Goal: Task Accomplishment & Management: Manage account settings

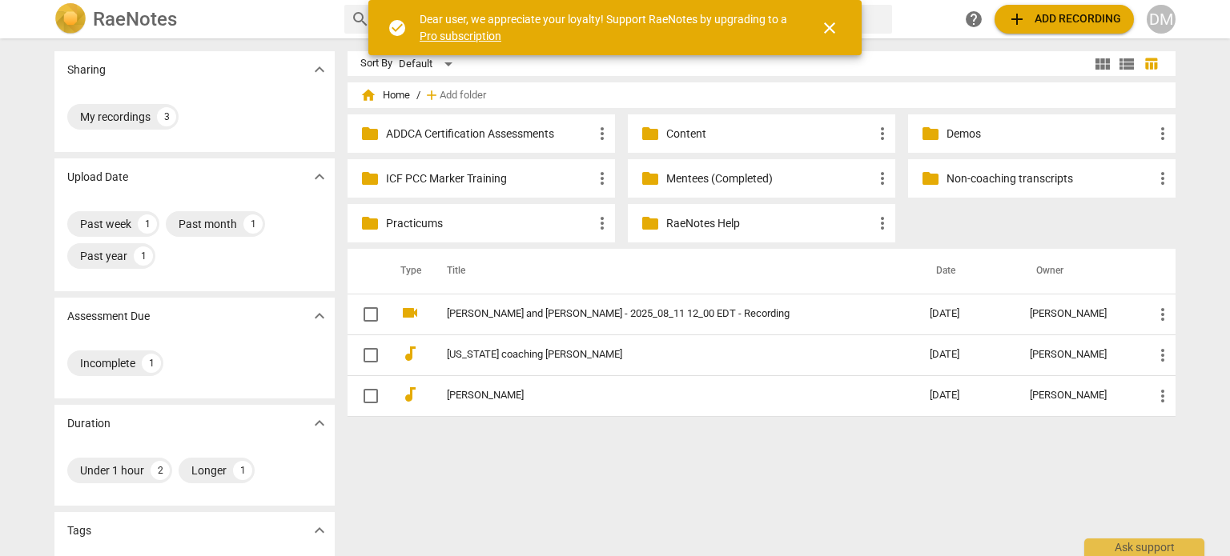
click at [1158, 18] on div "DM" at bounding box center [1160, 19] width 29 height 29
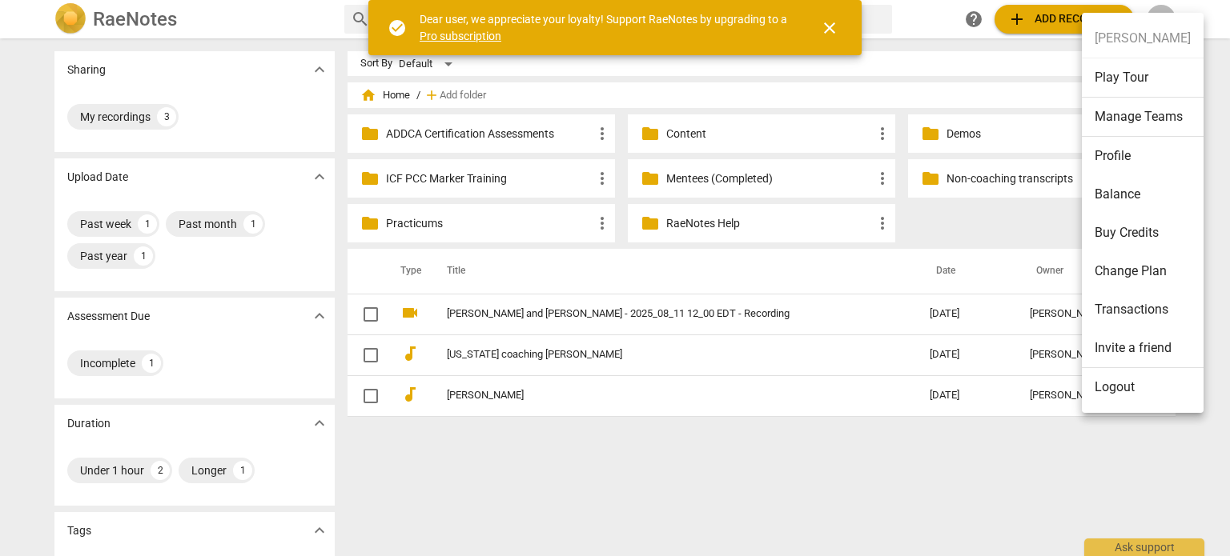
click at [1117, 393] on li "Logout" at bounding box center [1143, 387] width 122 height 38
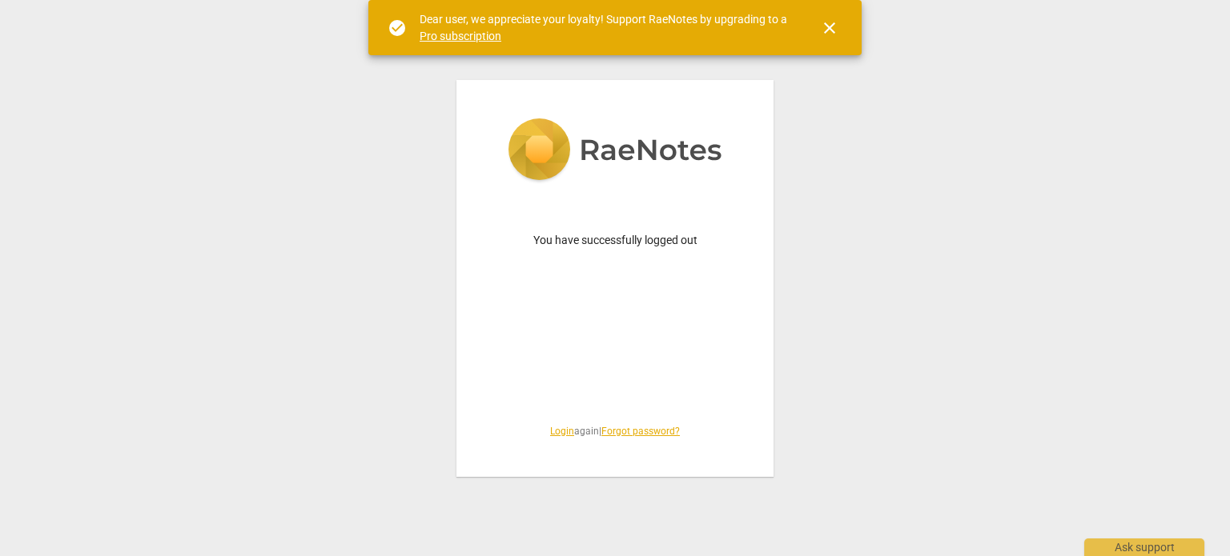
click at [550, 432] on link "Login" at bounding box center [562, 431] width 24 height 11
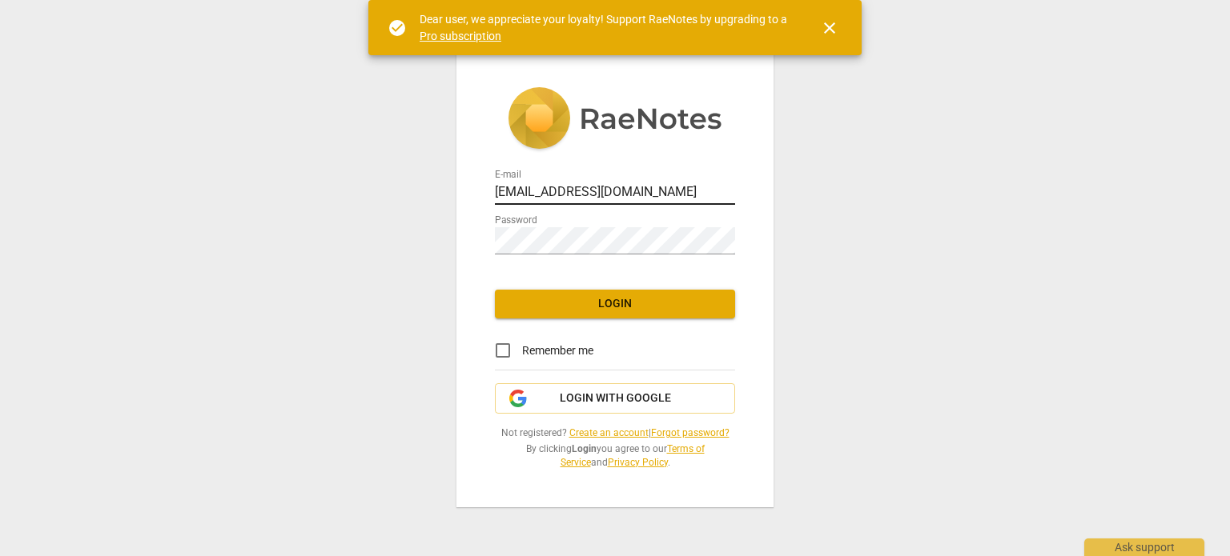
click at [595, 182] on input "[EMAIL_ADDRESS][DOMAIN_NAME]" at bounding box center [615, 193] width 240 height 23
type input "[PERSON_NAME][EMAIL_ADDRESS][DOMAIN_NAME]"
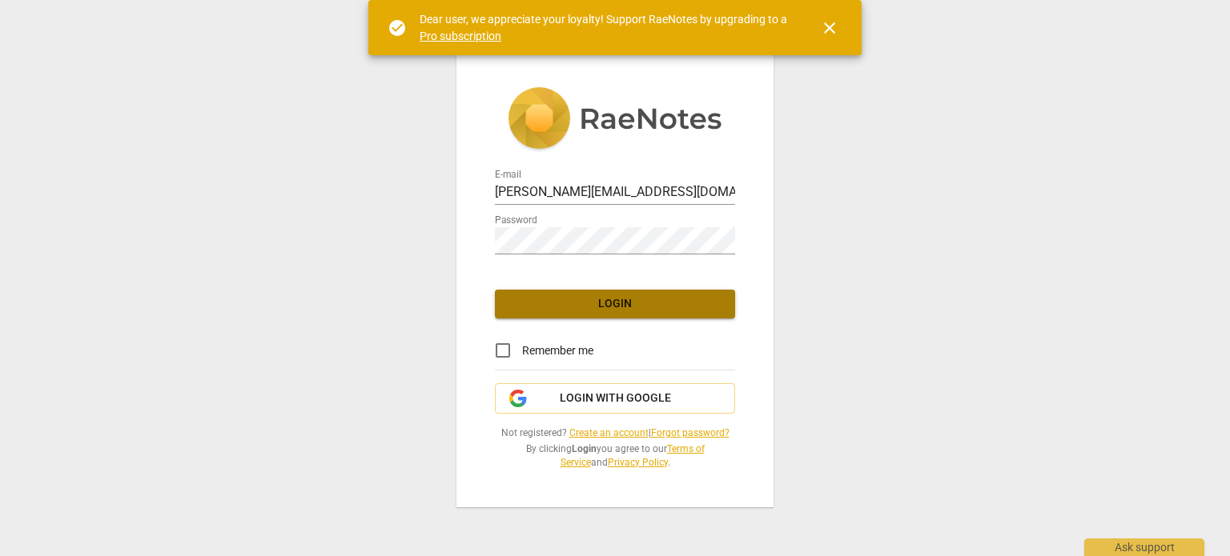
click at [618, 296] on span "Login" at bounding box center [615, 304] width 215 height 16
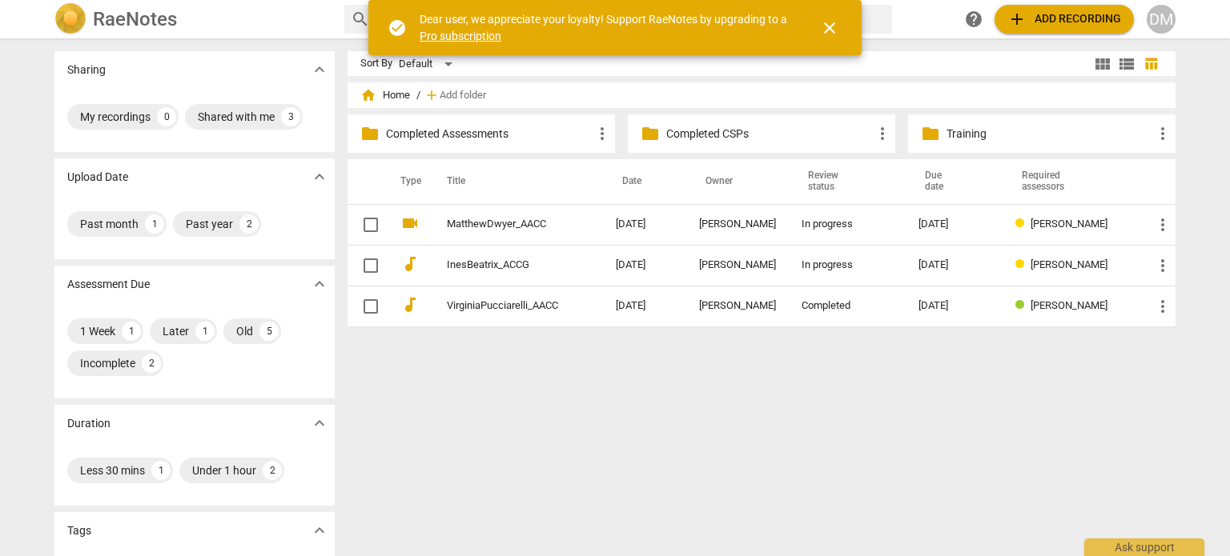
click at [830, 36] on span "close" at bounding box center [829, 27] width 19 height 19
